Goal: Task Accomplishment & Management: Manage account settings

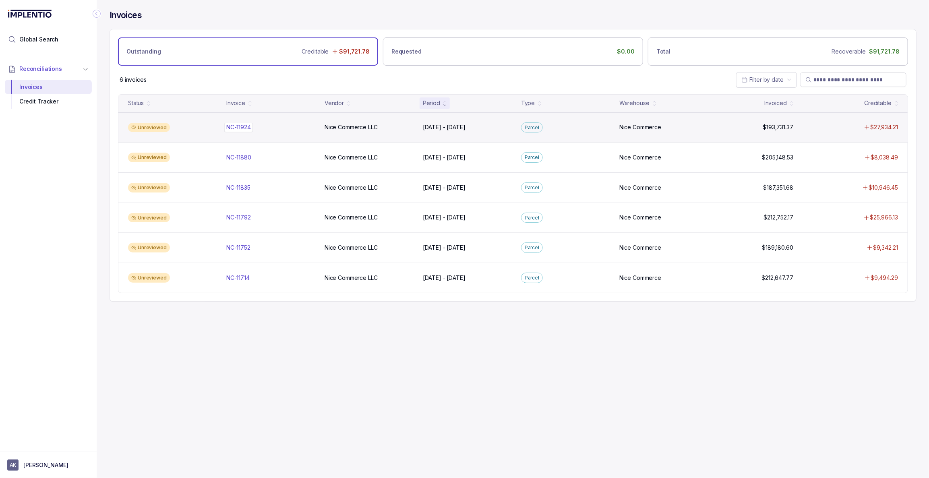
click at [260, 129] on div "NC-11924 NC-11924" at bounding box center [270, 127] width 89 height 8
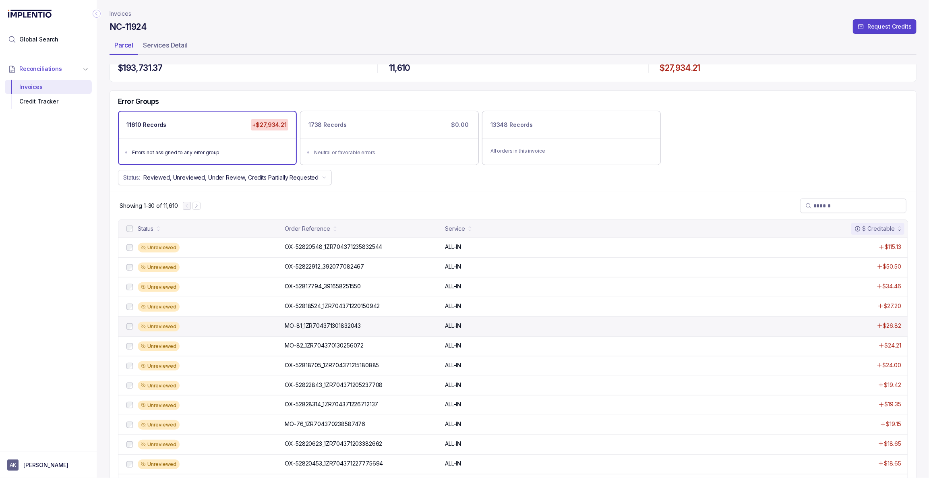
scroll to position [15, 0]
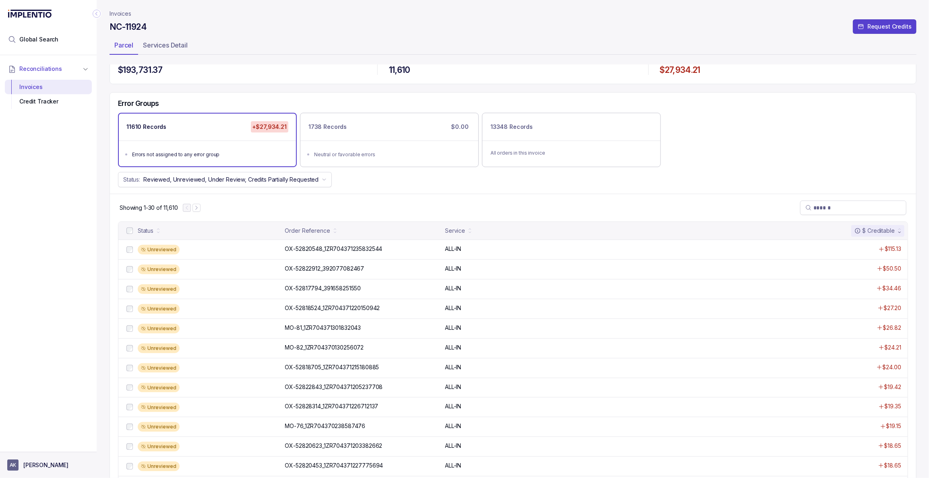
click at [56, 463] on p "[PERSON_NAME]" at bounding box center [45, 465] width 45 height 8
click at [60, 446] on p "Logout" at bounding box center [53, 448] width 67 height 8
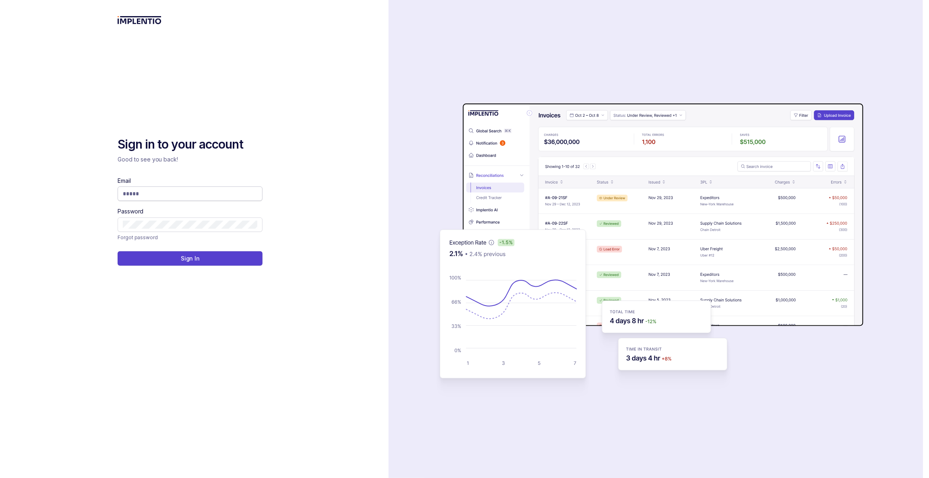
click at [164, 195] on input "Email" at bounding box center [190, 194] width 134 height 8
type input "**********"
